Goal: Information Seeking & Learning: Learn about a topic

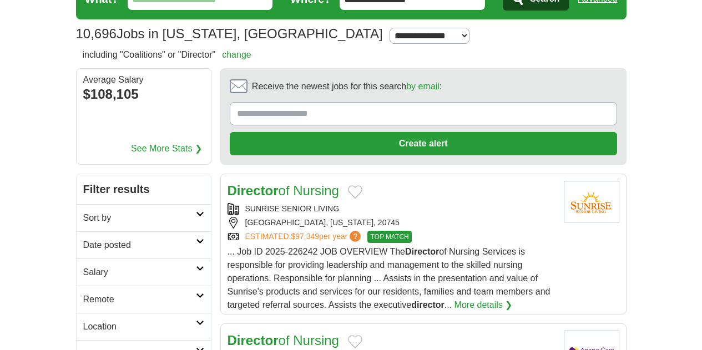
scroll to position [111, 0]
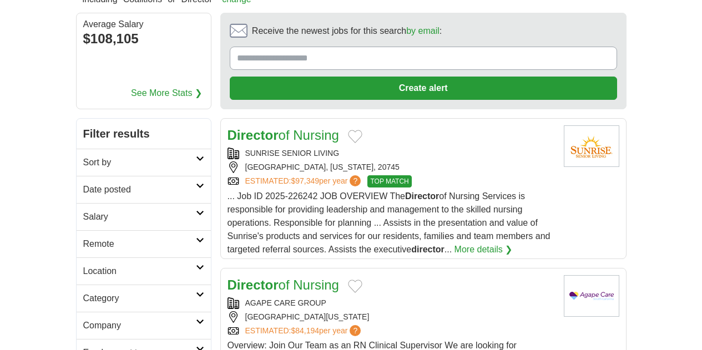
click at [196, 238] on icon at bounding box center [200, 241] width 8 height 6
click at [83, 266] on link "Remote jobs" at bounding box center [108, 270] width 50 height 9
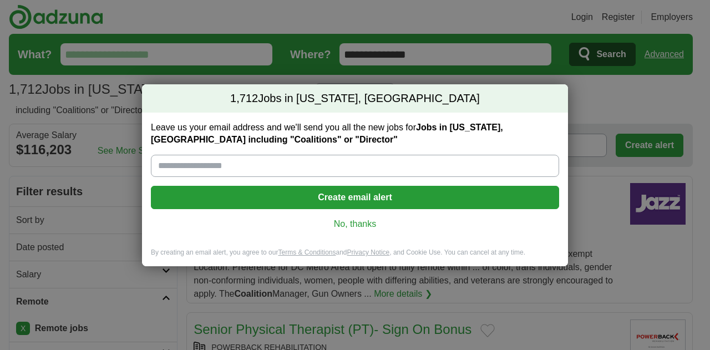
click at [358, 225] on link "No, thanks" at bounding box center [355, 224] width 391 height 12
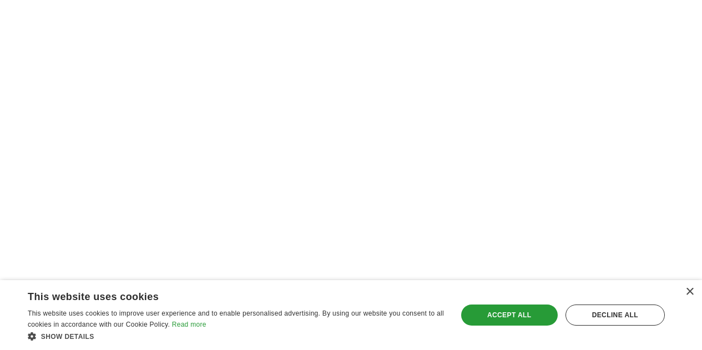
scroll to position [2109, 0]
click at [477, 312] on div "Accept all" at bounding box center [509, 315] width 97 height 21
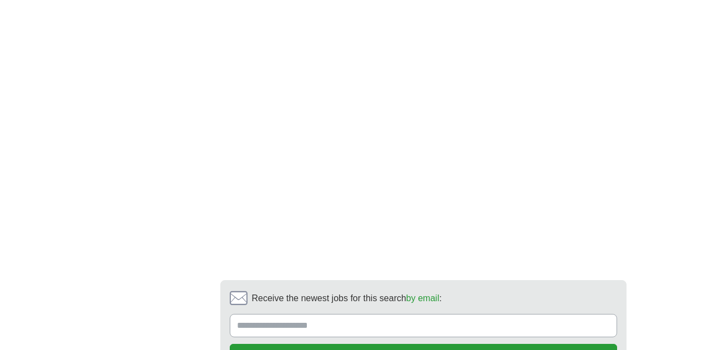
scroll to position [2140, 0]
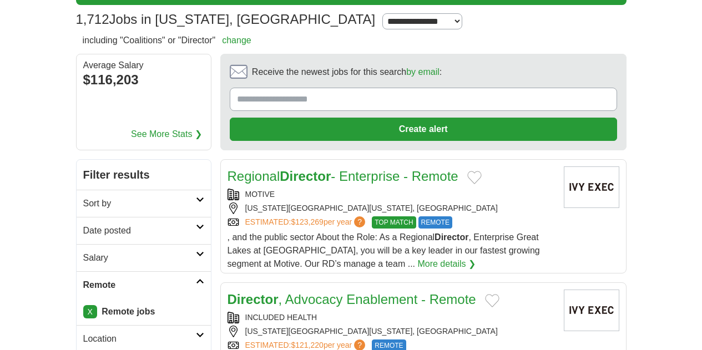
scroll to position [111, 0]
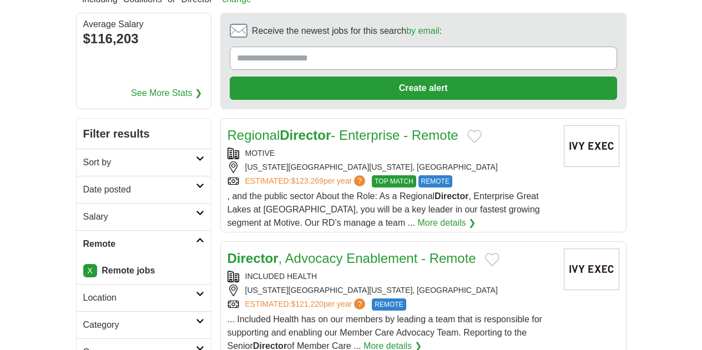
click at [327, 251] on link "Director , Advocacy Enablement - Remote" at bounding box center [352, 258] width 249 height 15
